Goal: Transaction & Acquisition: Book appointment/travel/reservation

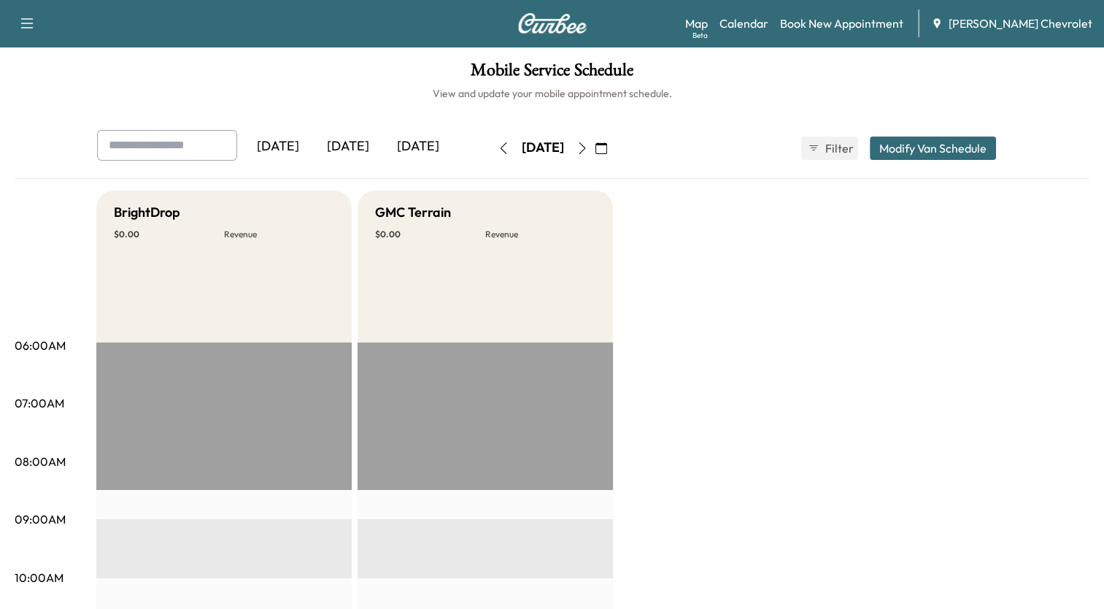
click at [344, 142] on div "[DATE]" at bounding box center [348, 147] width 70 height 34
click at [243, 255] on div "BrightDrop $ 0.00 Revenue" at bounding box center [223, 266] width 255 height 152
click at [134, 206] on h5 "BrightDrop" at bounding box center [147, 212] width 66 height 20
click at [854, 21] on link "Book New Appointment" at bounding box center [841, 24] width 123 height 18
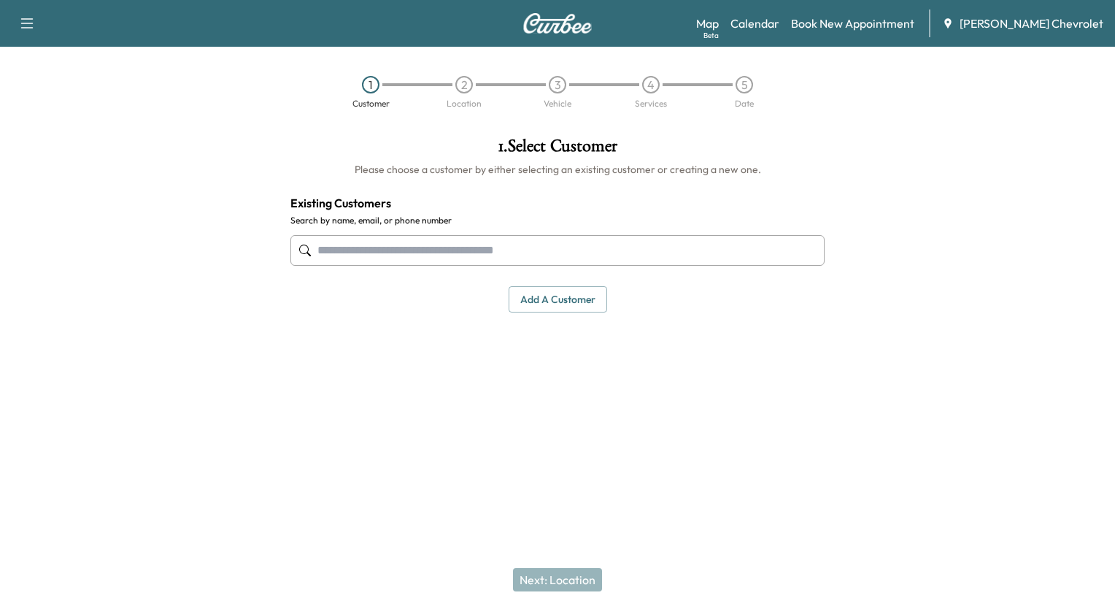
click at [420, 250] on input "text" at bounding box center [557, 250] width 534 height 31
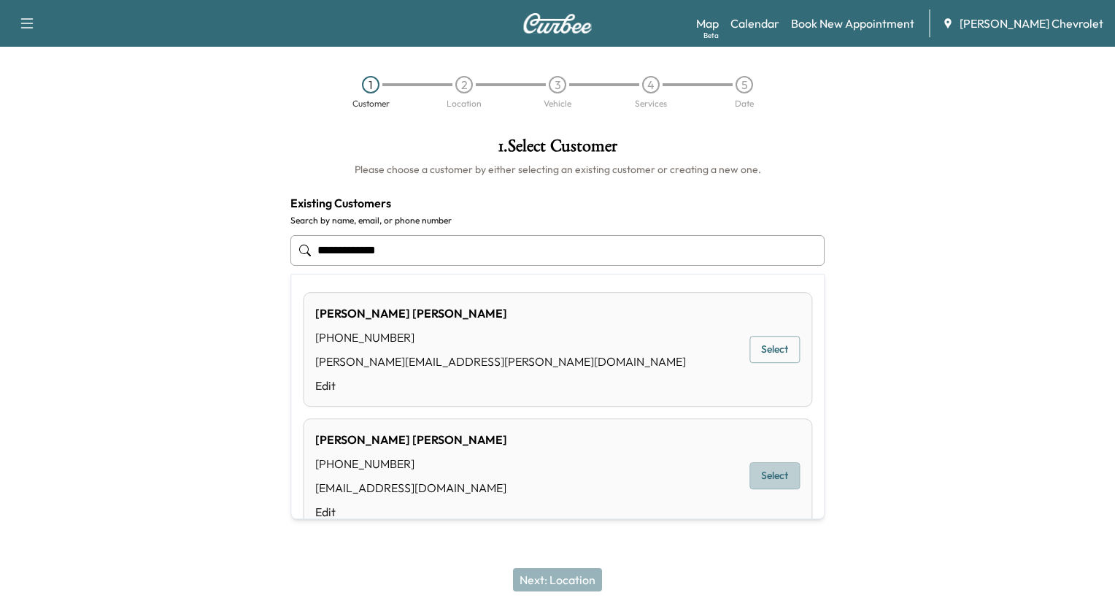
click at [758, 474] on button "Select" at bounding box center [774, 475] width 50 height 27
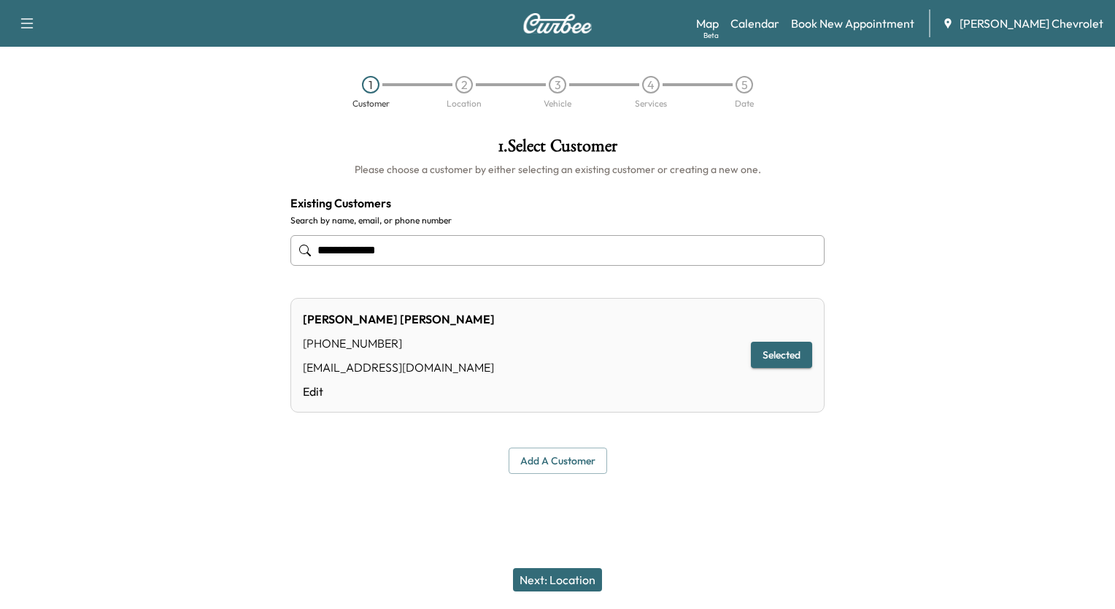
type input "**********"
click at [785, 358] on button "Selected" at bounding box center [781, 355] width 61 height 27
click at [552, 581] on button "Next: Location" at bounding box center [557, 579] width 89 height 23
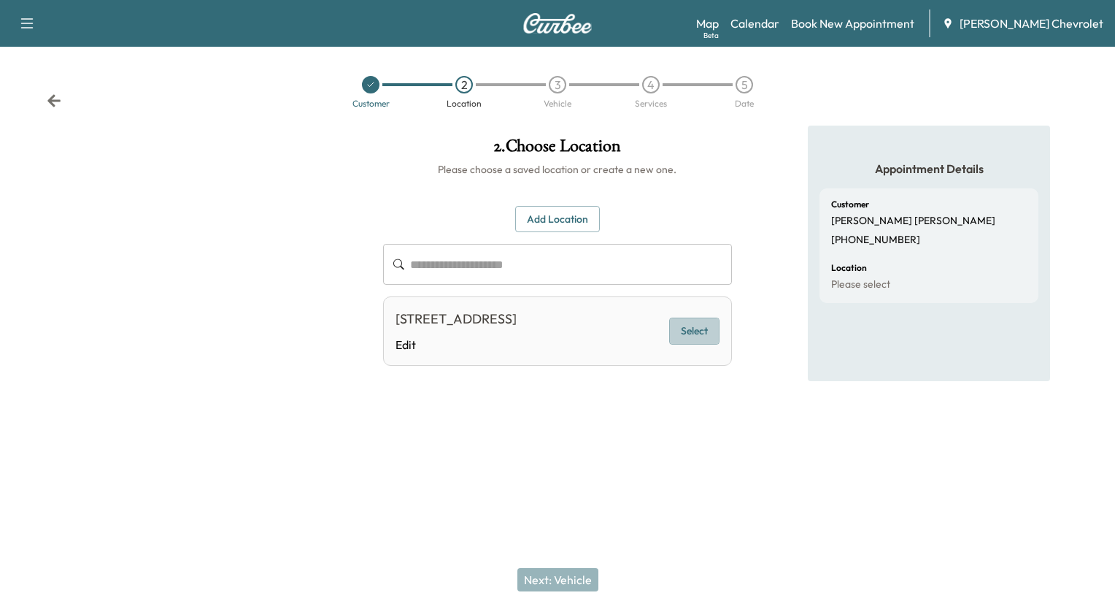
click at [703, 325] on button "Select" at bounding box center [694, 330] width 50 height 27
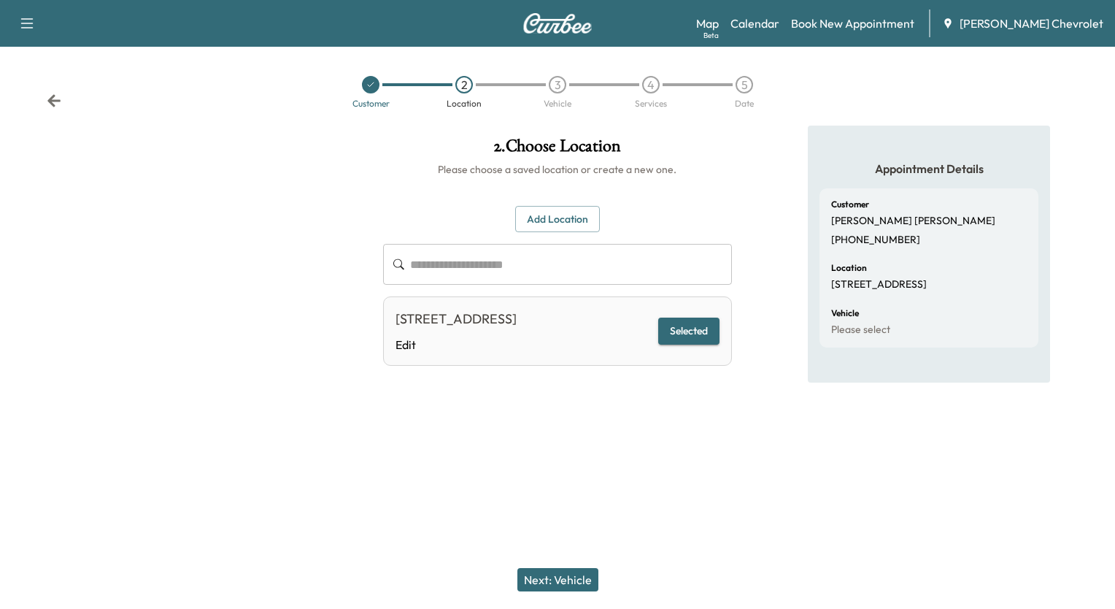
click at [567, 582] on button "Next: Vehicle" at bounding box center [557, 579] width 81 height 23
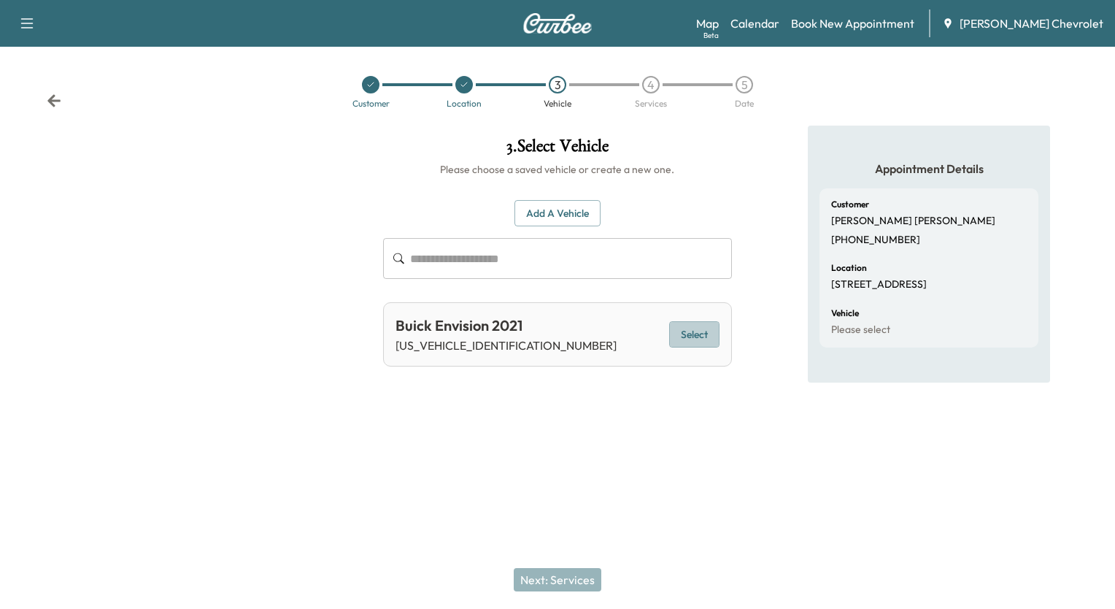
click at [692, 337] on button "Select" at bounding box center [694, 334] width 50 height 27
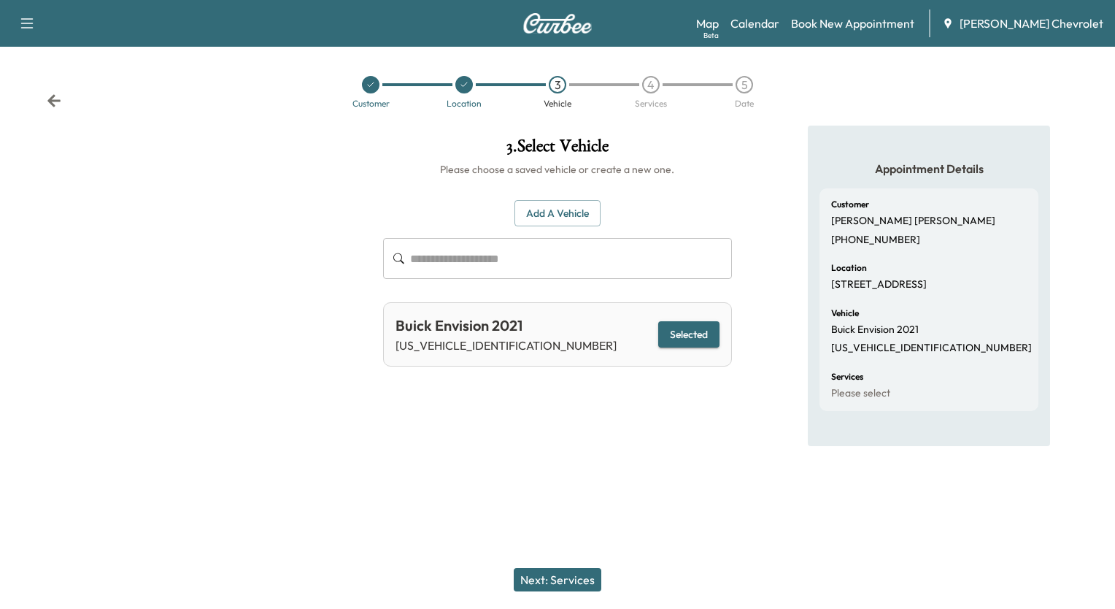
click at [572, 576] on button "Next: Services" at bounding box center [558, 579] width 88 height 23
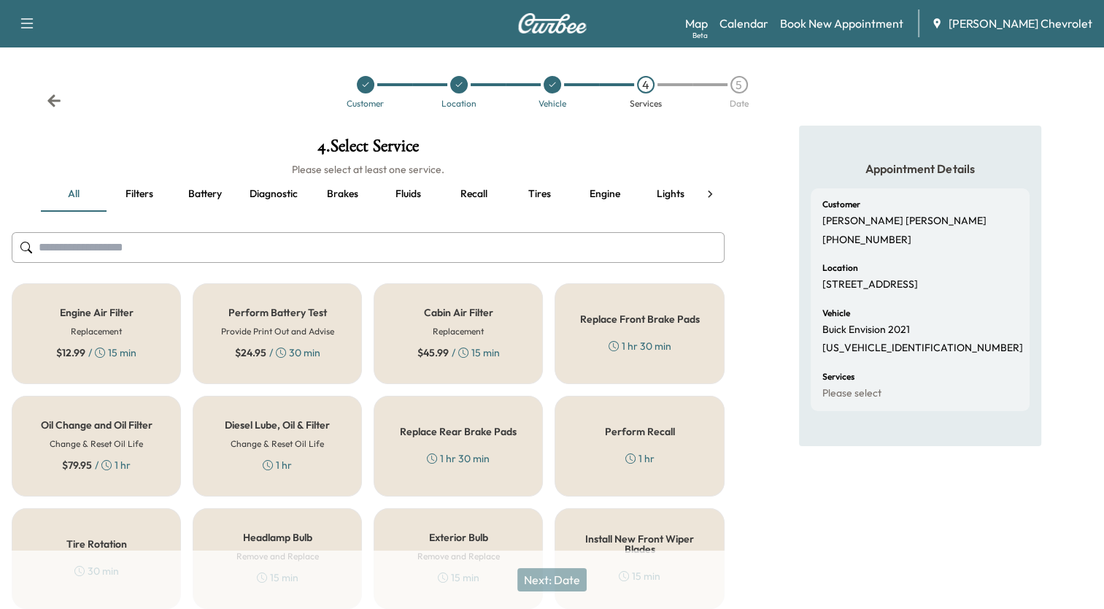
click at [124, 529] on div "Tire Rotation 30 min" at bounding box center [96, 558] width 169 height 101
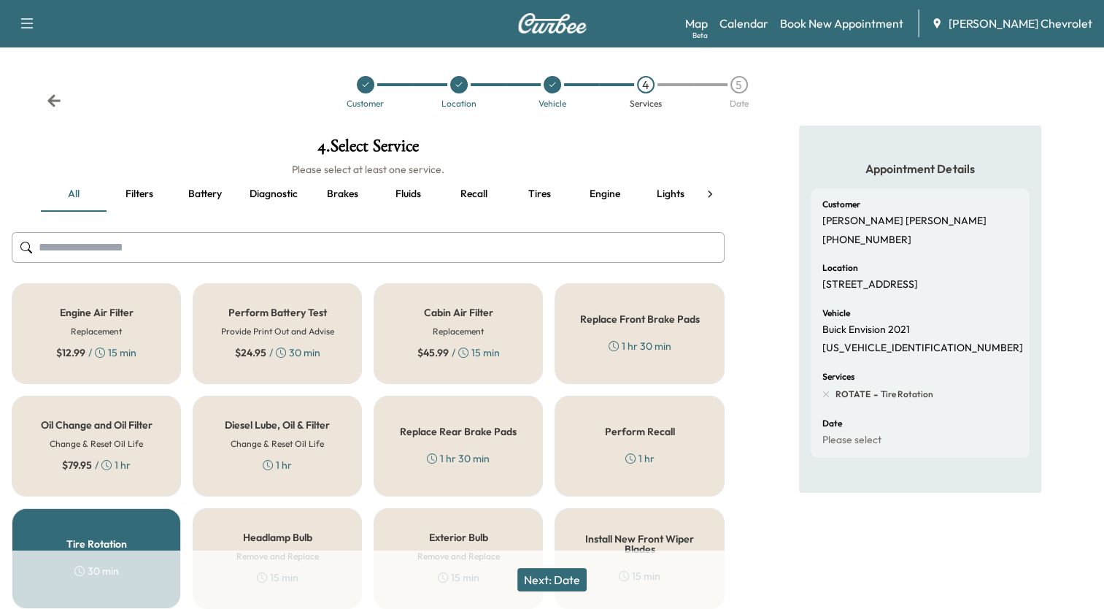
click at [567, 574] on button "Next: Date" at bounding box center [551, 579] width 69 height 23
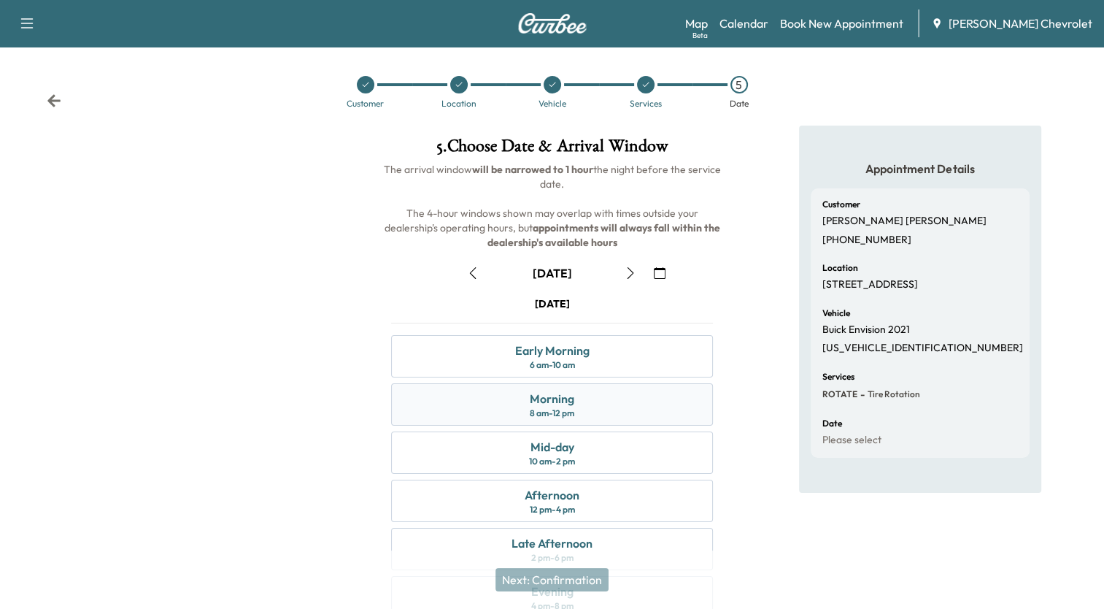
click at [573, 417] on div "8 am - 12 pm" at bounding box center [552, 413] width 45 height 12
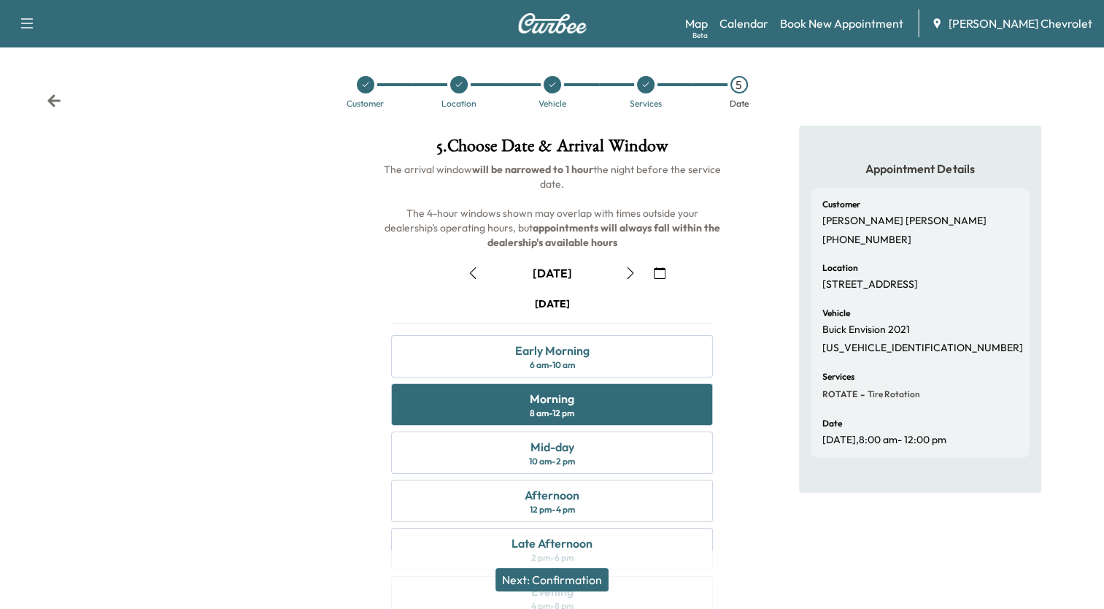
click at [655, 274] on icon "button" at bounding box center [660, 273] width 12 height 12
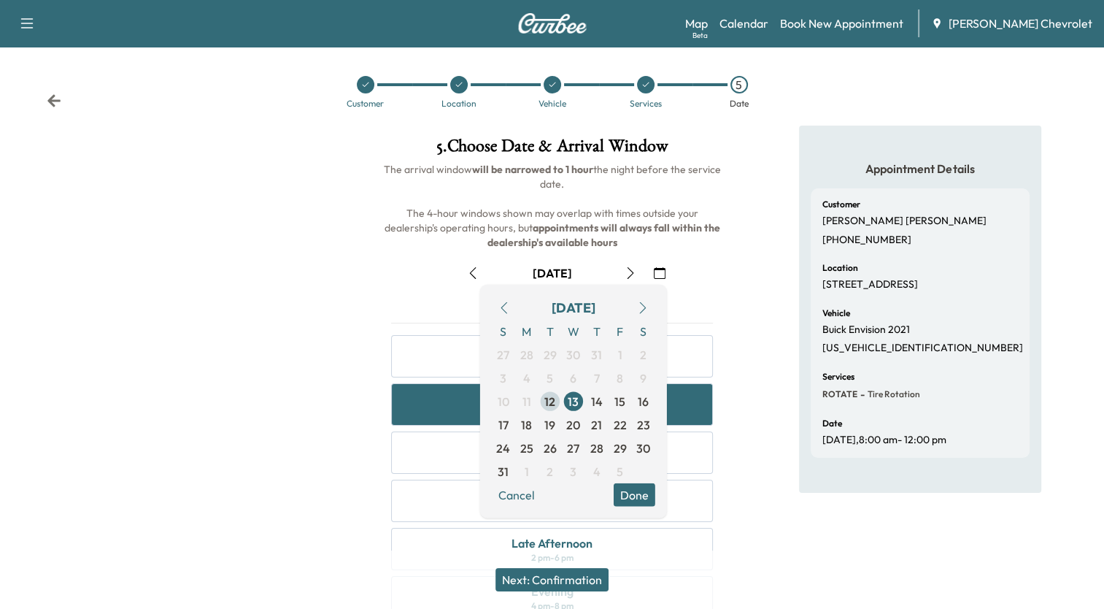
click at [550, 397] on span "12" at bounding box center [549, 402] width 11 height 18
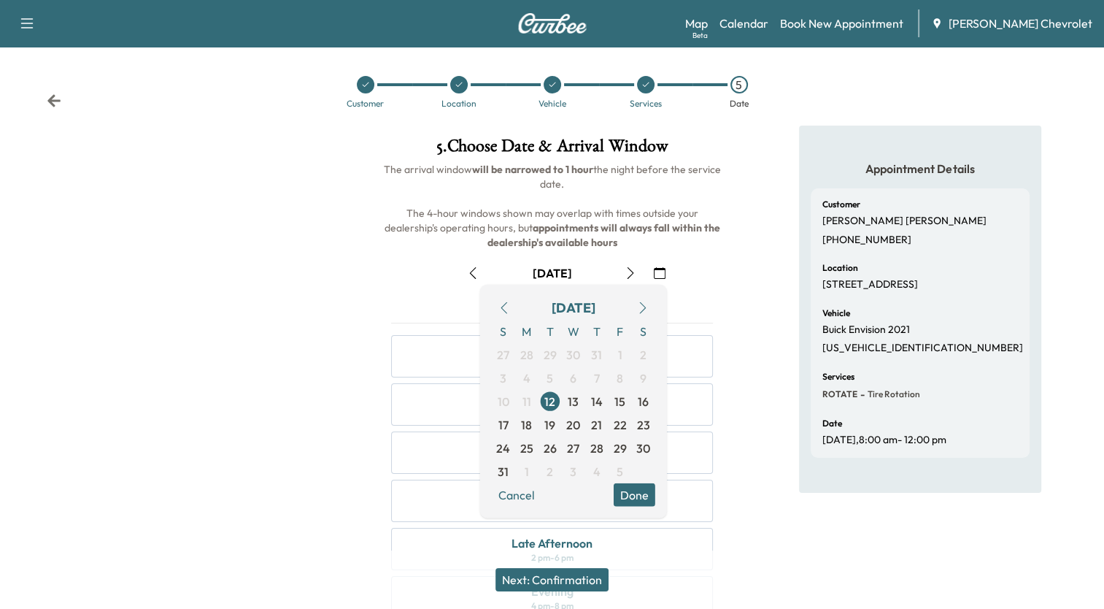
click at [629, 488] on button "Done" at bounding box center [635, 494] width 42 height 23
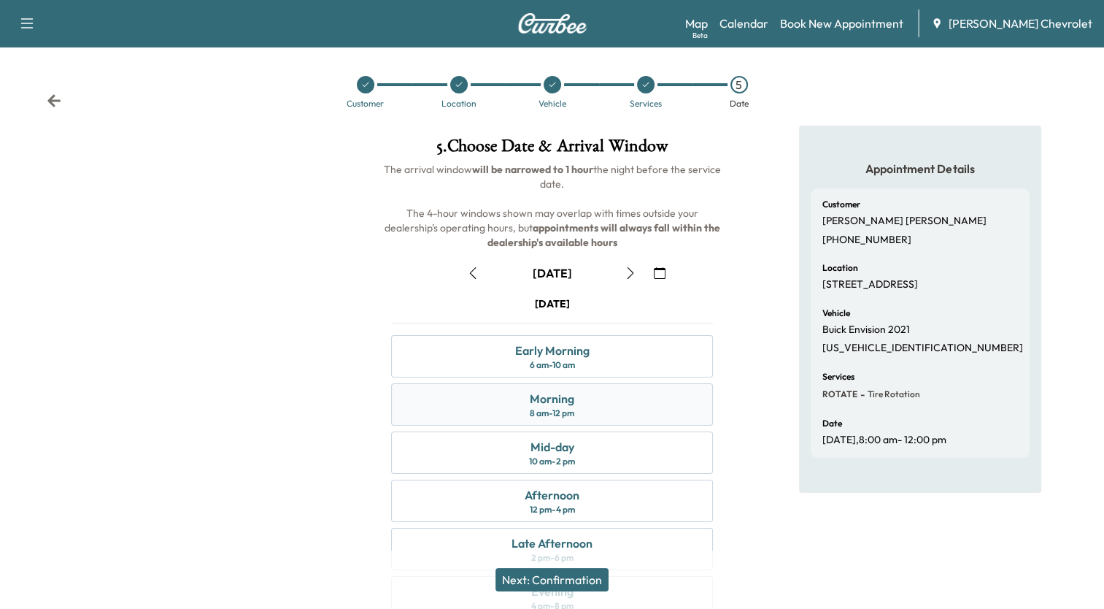
click at [556, 396] on div "Morning" at bounding box center [552, 399] width 45 height 18
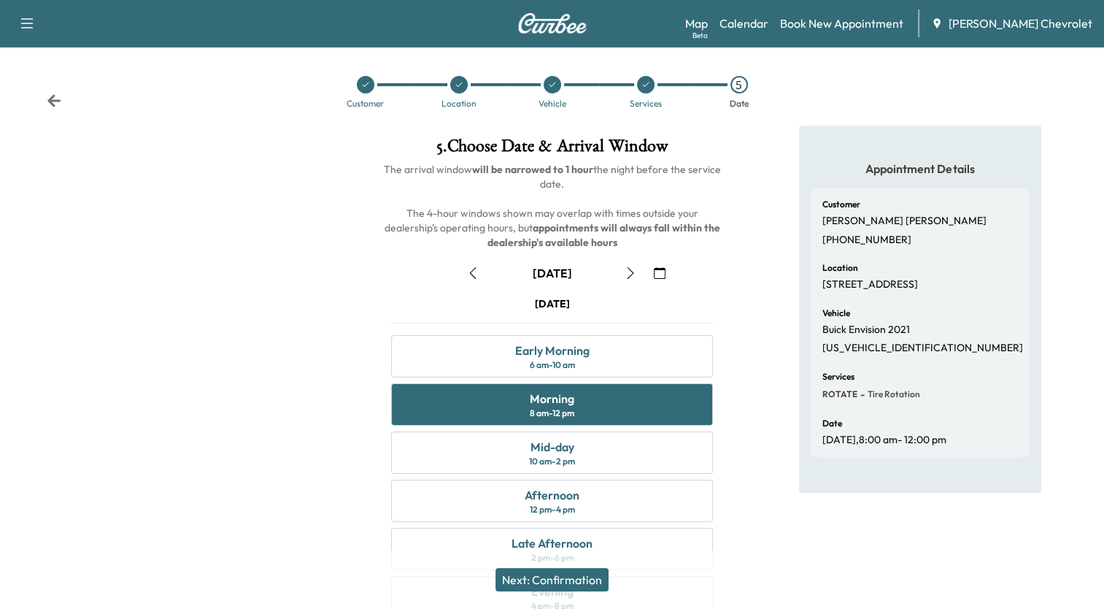
click at [572, 579] on button "Next: Confirmation" at bounding box center [551, 579] width 113 height 23
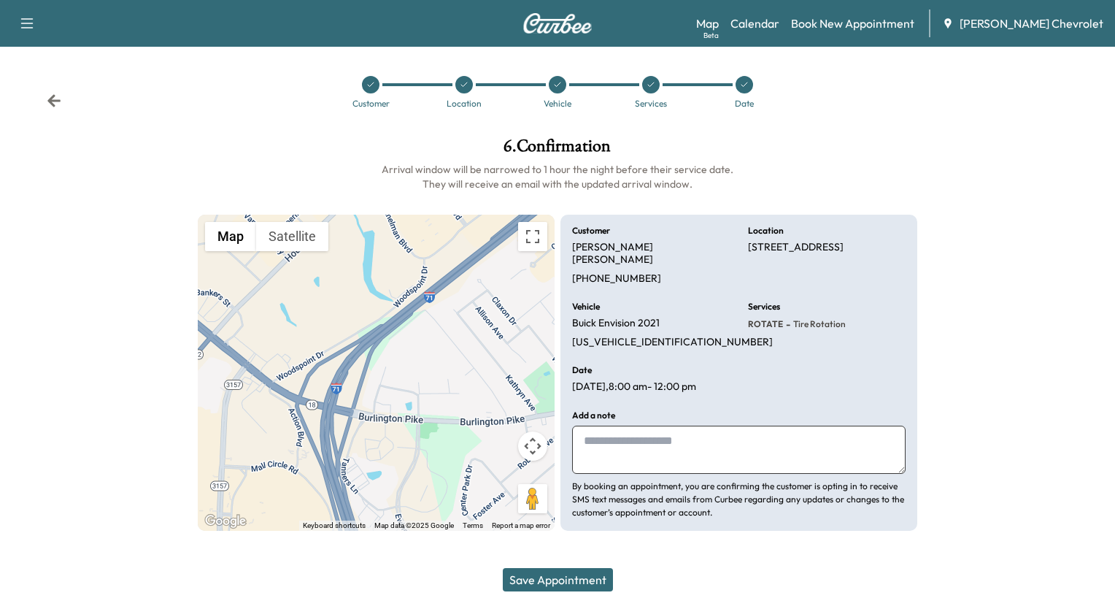
click at [631, 439] on textarea at bounding box center [738, 449] width 333 height 48
type textarea "**********"
click at [579, 577] on button "Save Appointment" at bounding box center [558, 579] width 110 height 23
